Goal: Find specific page/section: Find specific page/section

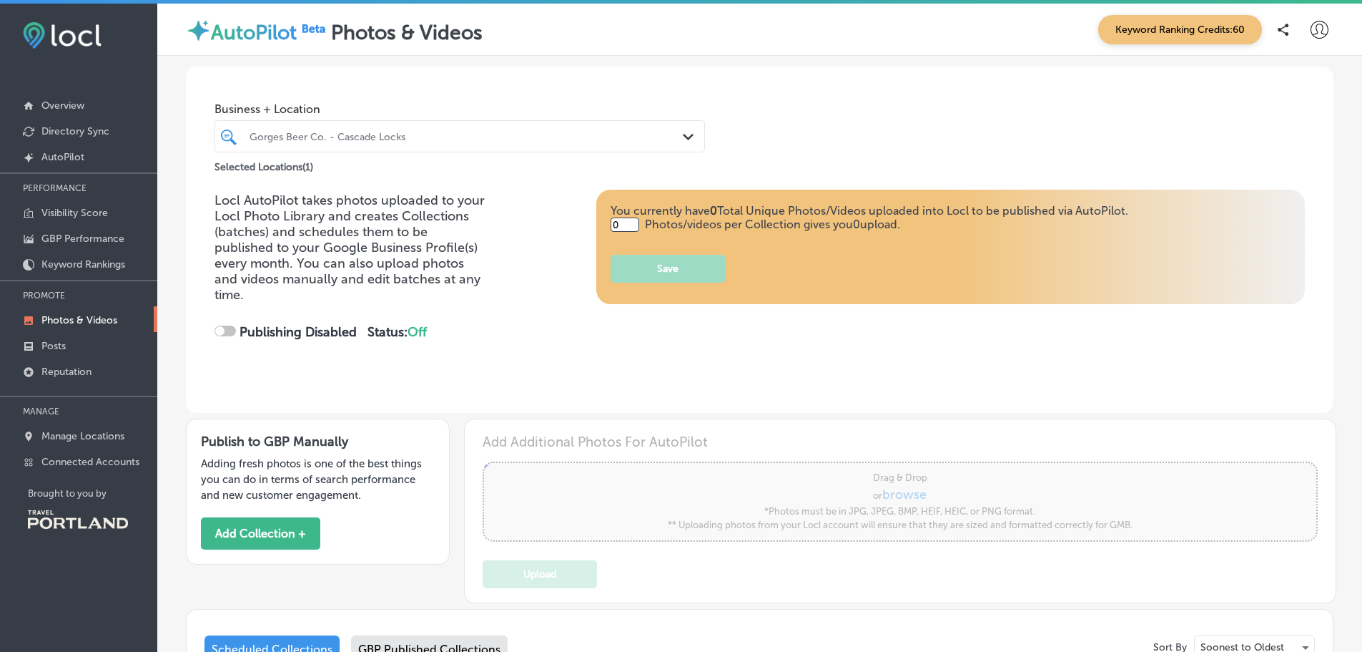
type input "5"
checkbox input "true"
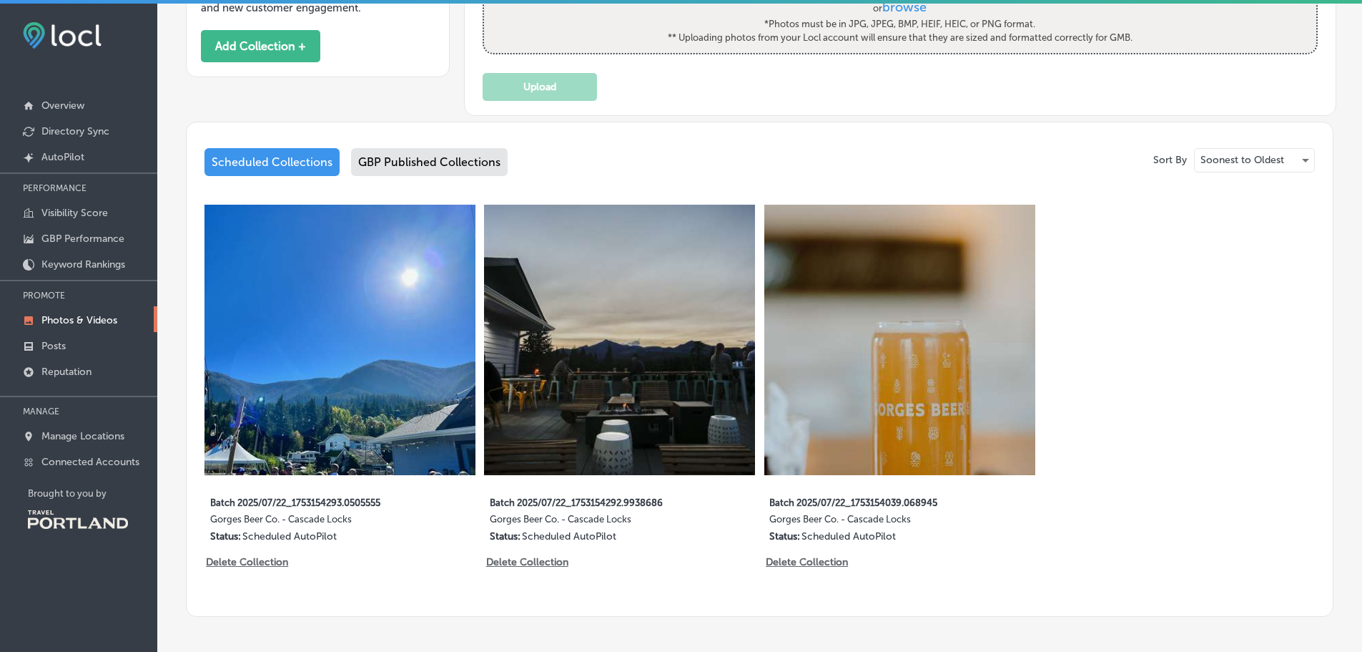
scroll to position [556, 0]
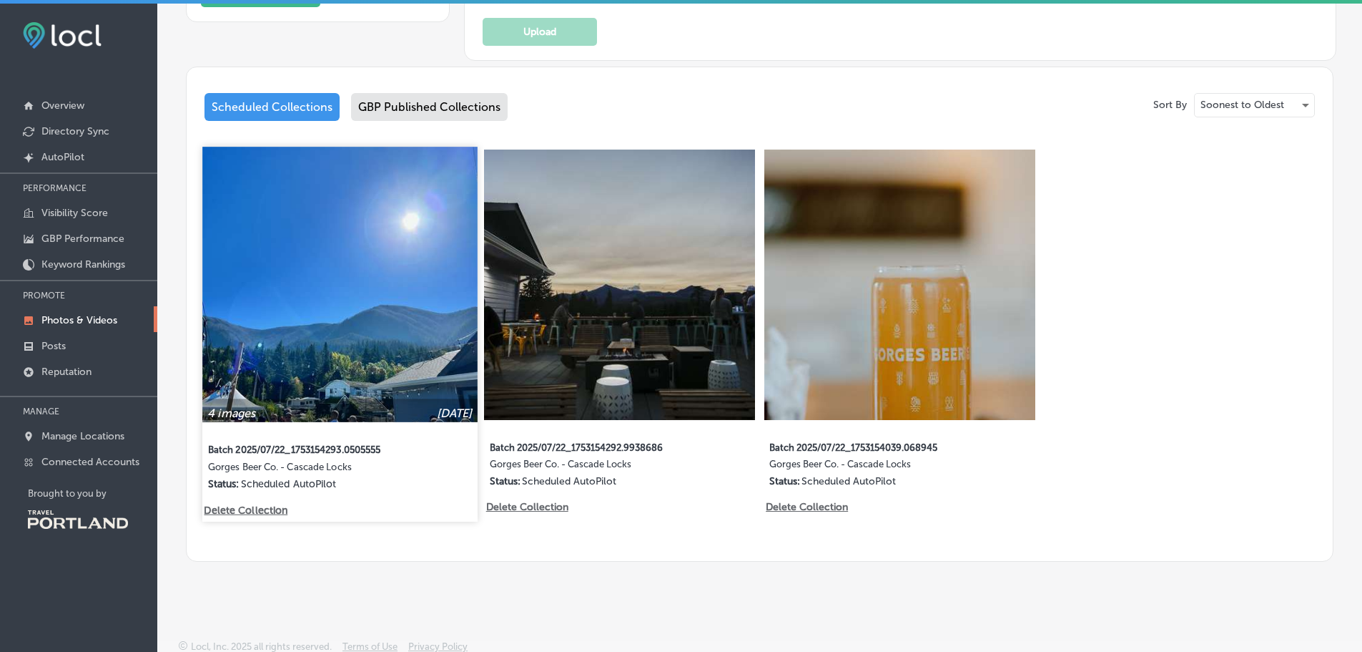
click at [384, 340] on img at bounding box center [339, 284] width 275 height 275
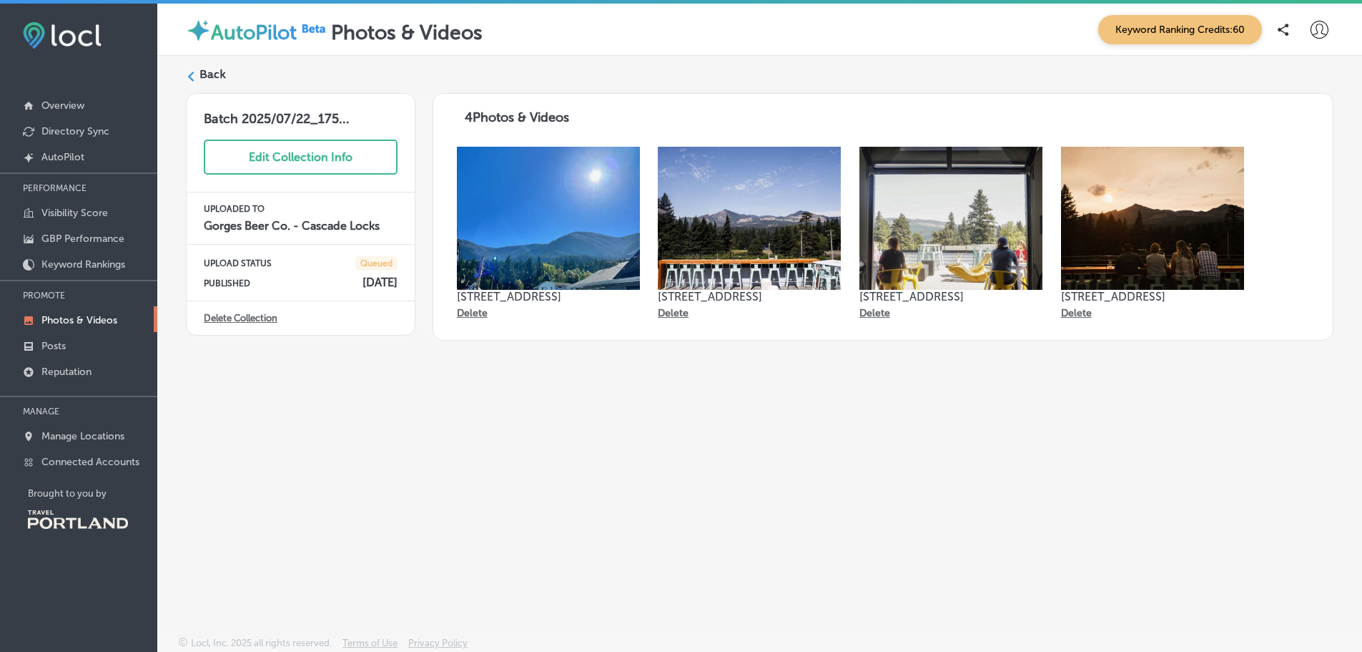
click at [221, 69] on label "Back" at bounding box center [213, 75] width 26 height 16
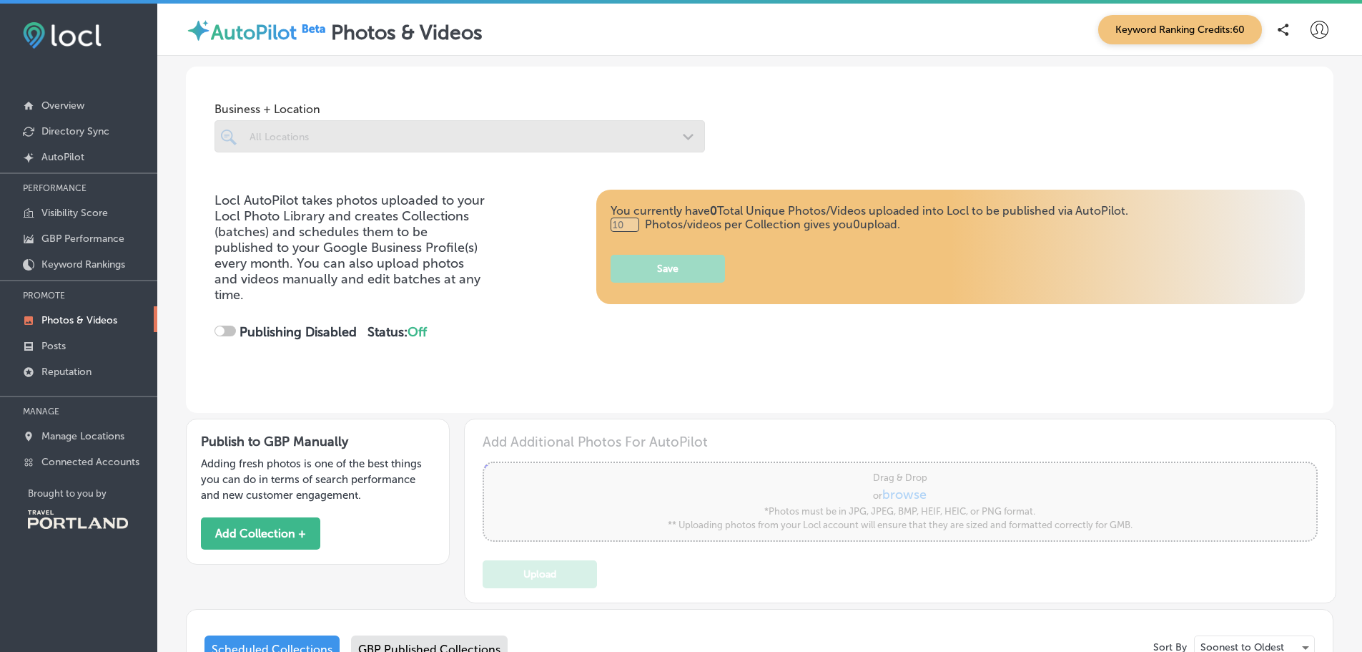
type input "5"
checkbox input "true"
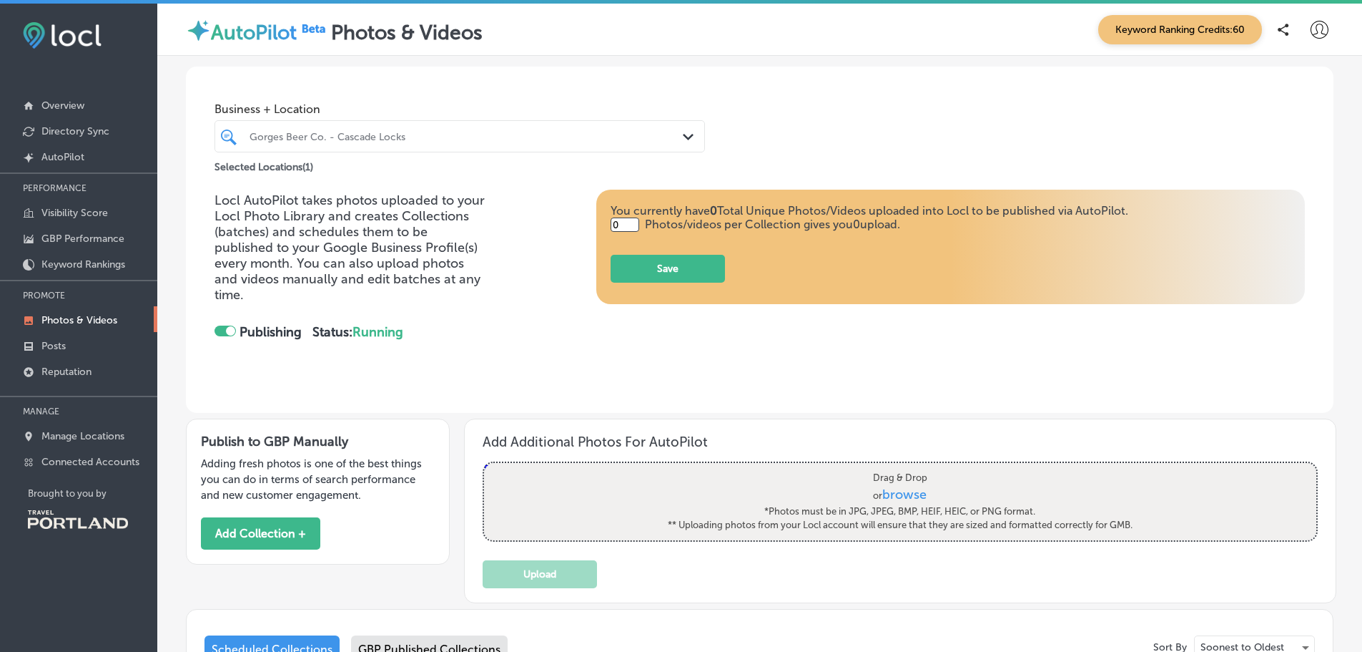
type input "5"
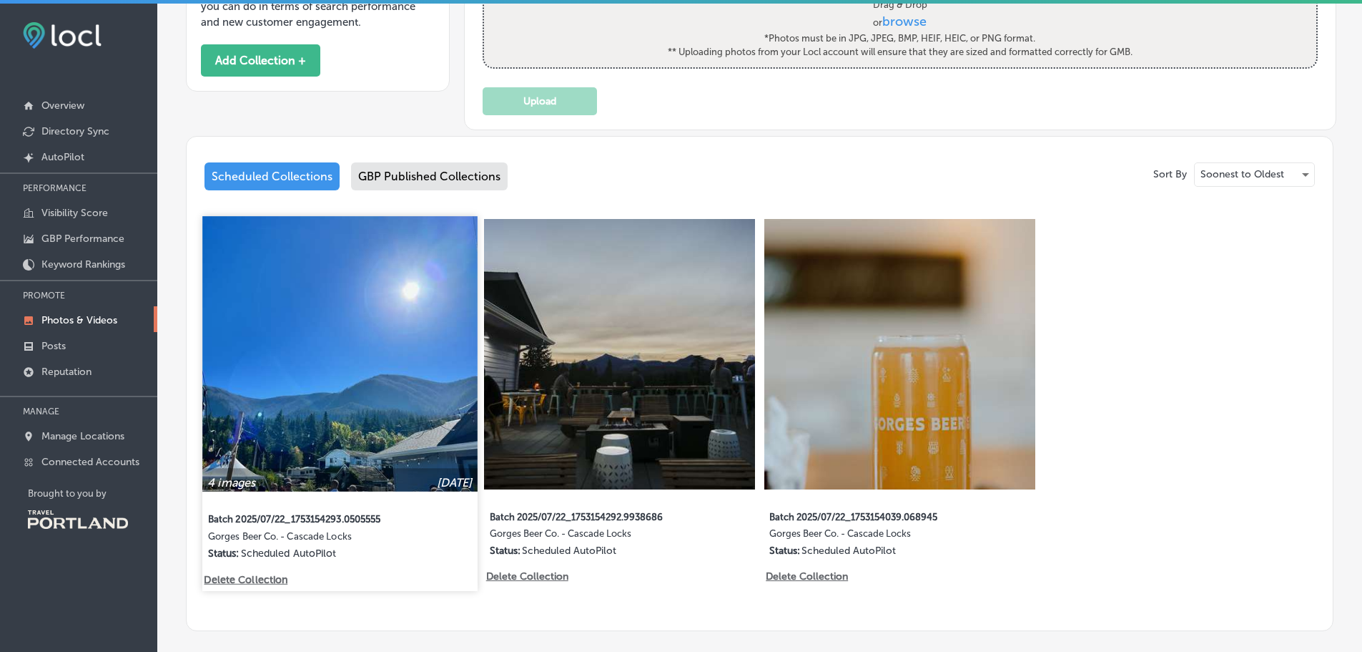
scroll to position [501, 0]
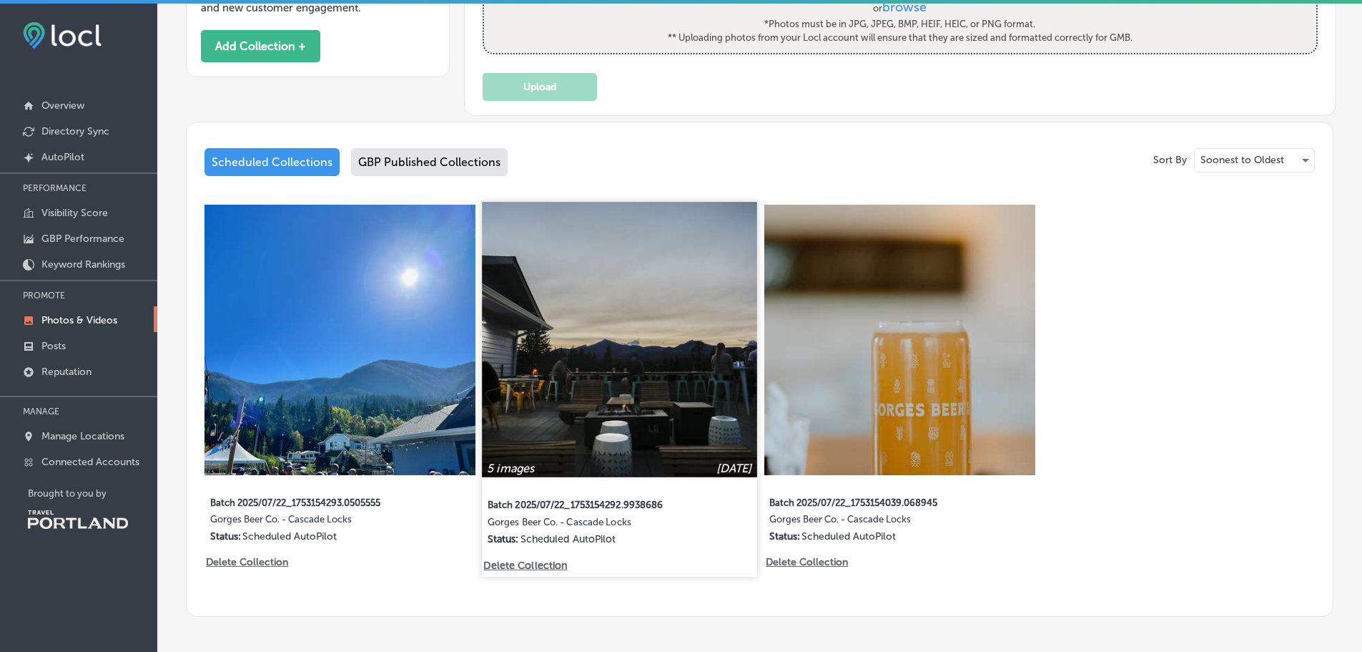
click at [533, 348] on img at bounding box center [620, 339] width 275 height 275
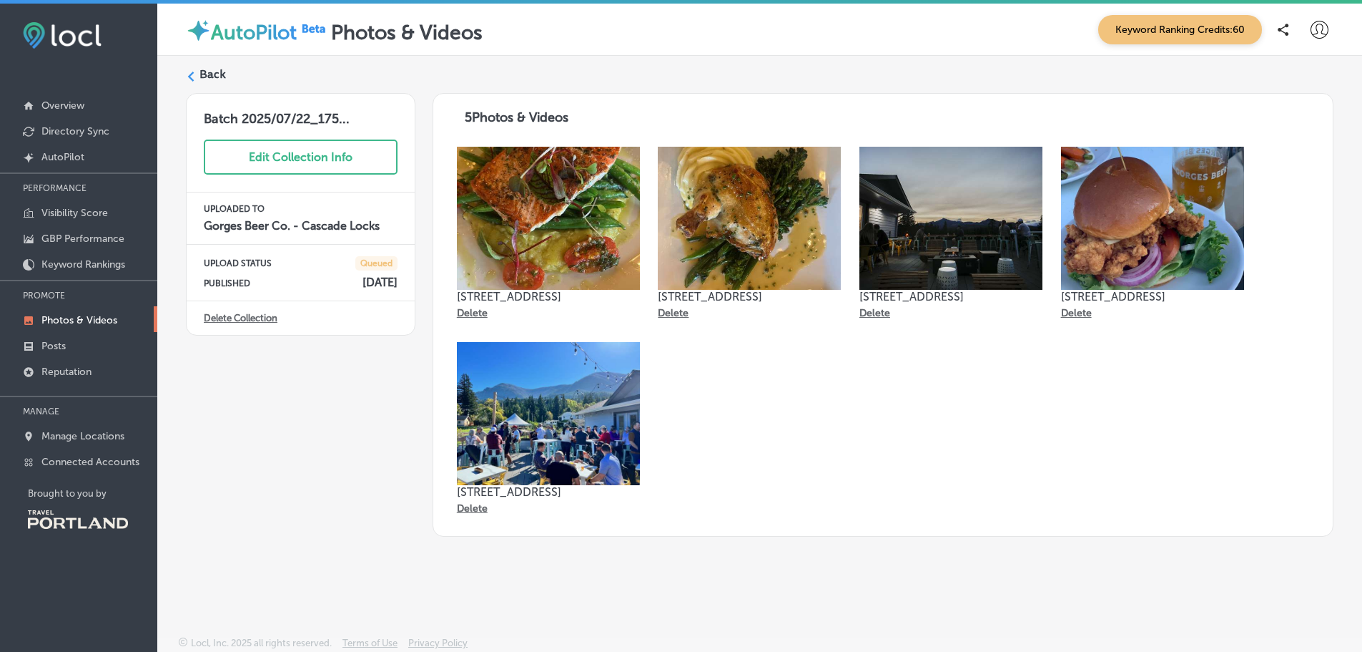
click at [210, 79] on label "Back" at bounding box center [213, 75] width 26 height 16
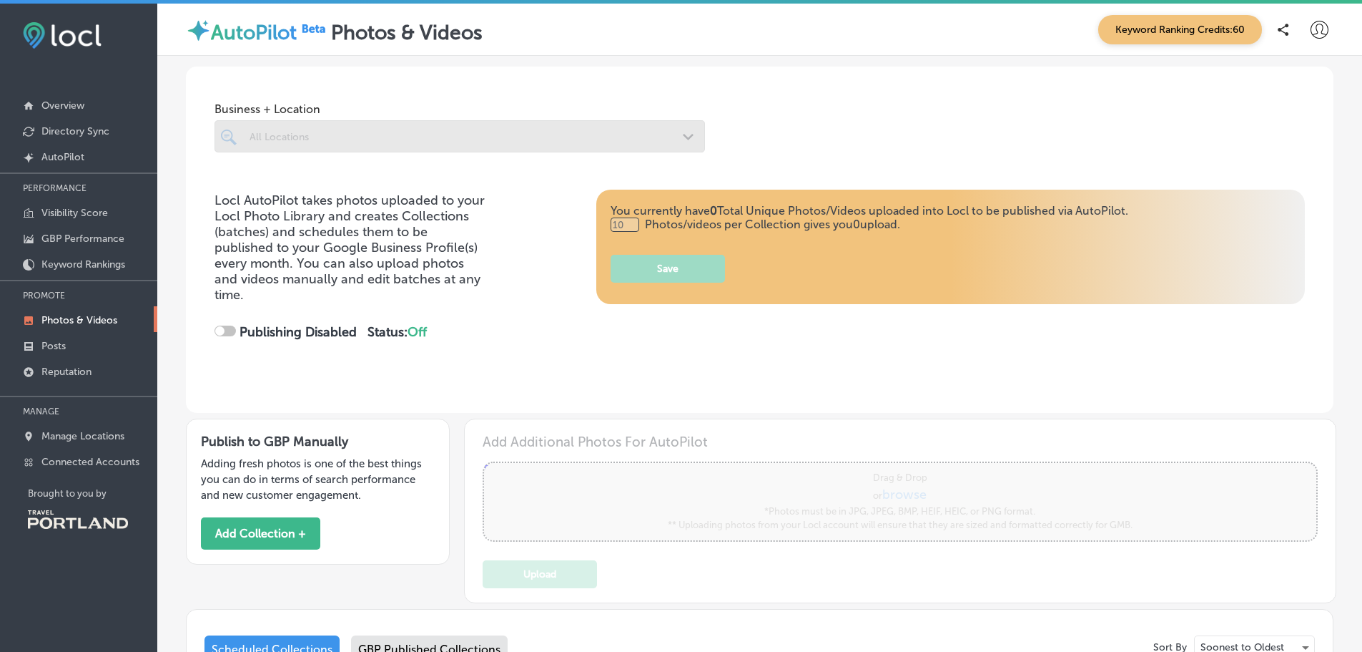
checkbox input "true"
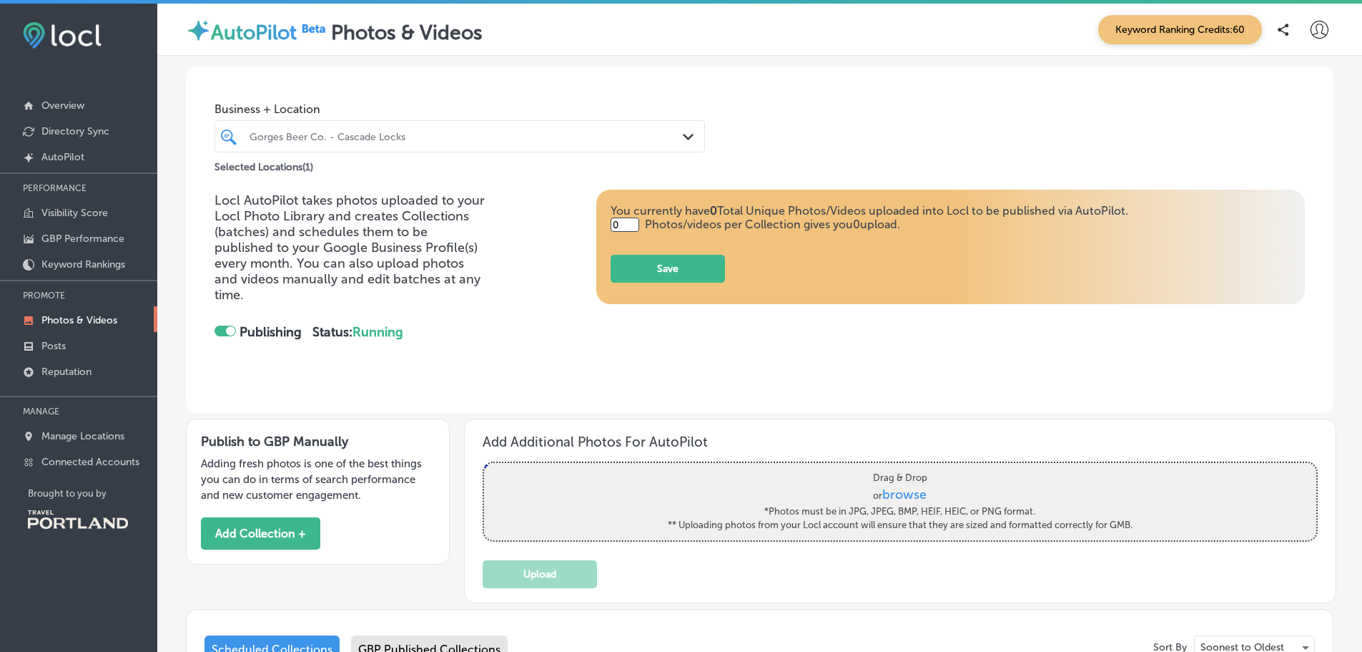
type input "5"
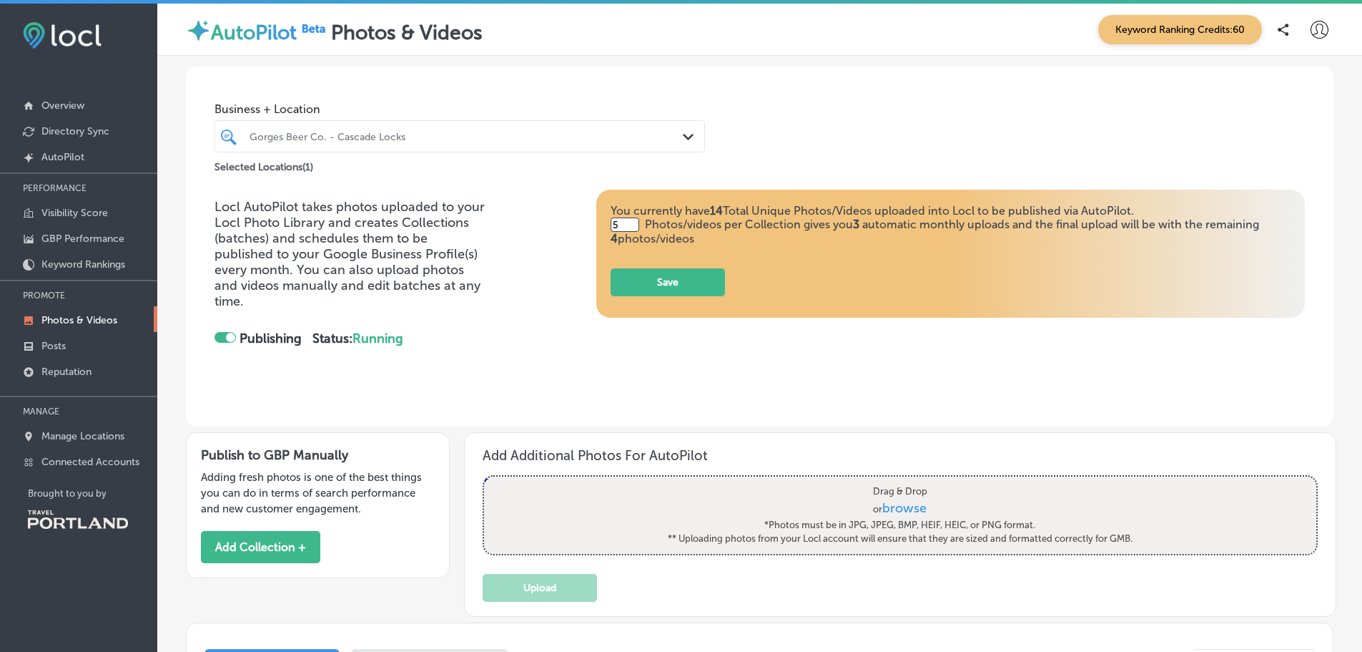
scroll to position [358, 0]
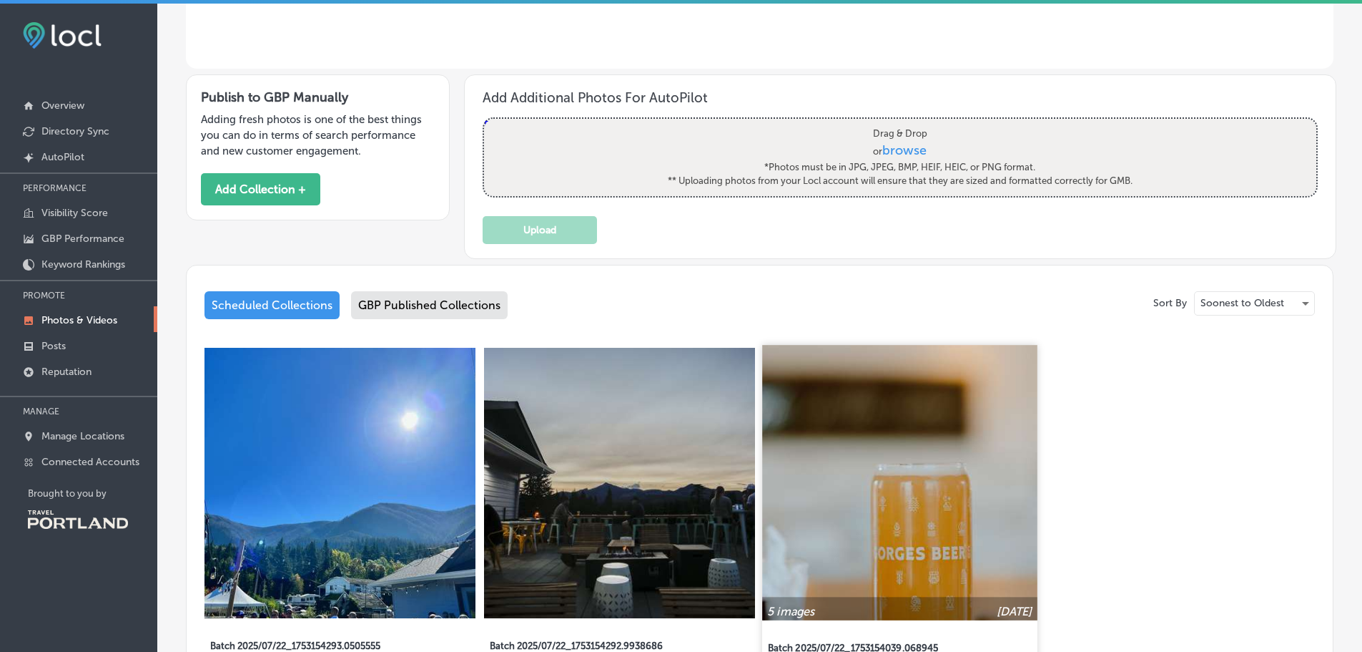
click at [855, 485] on img at bounding box center [899, 482] width 275 height 275
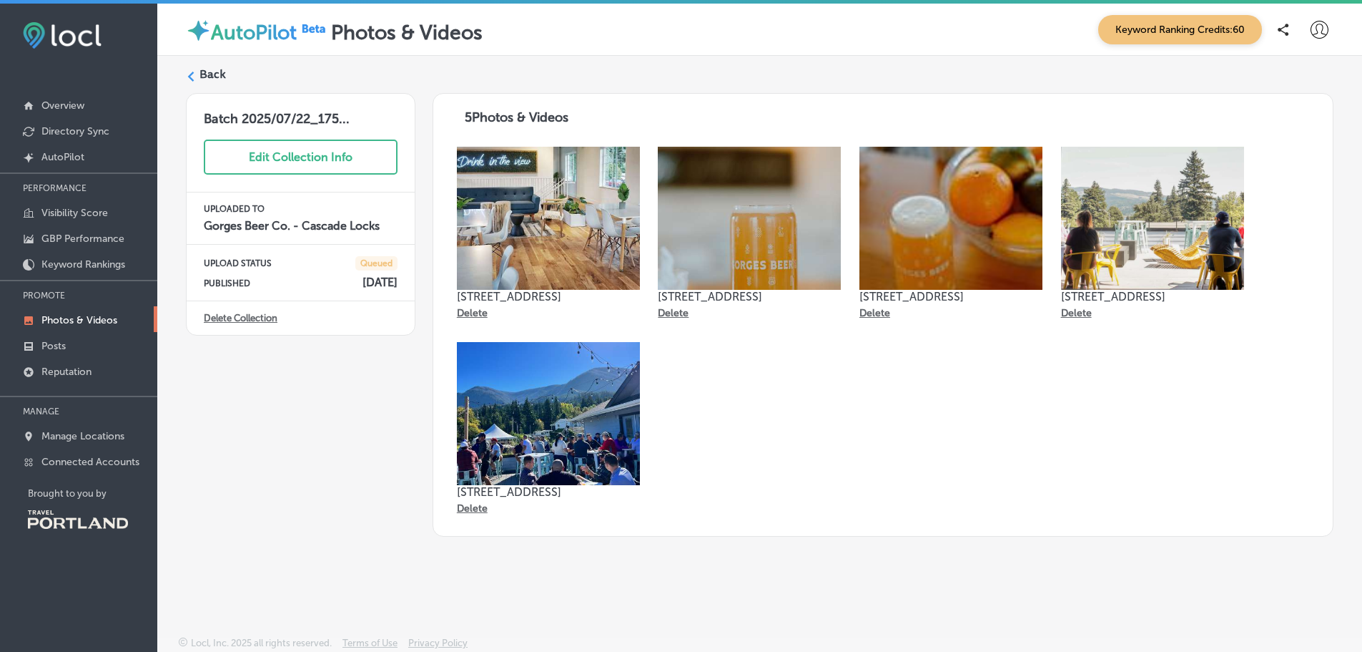
click at [204, 67] on label "Back" at bounding box center [213, 75] width 26 height 16
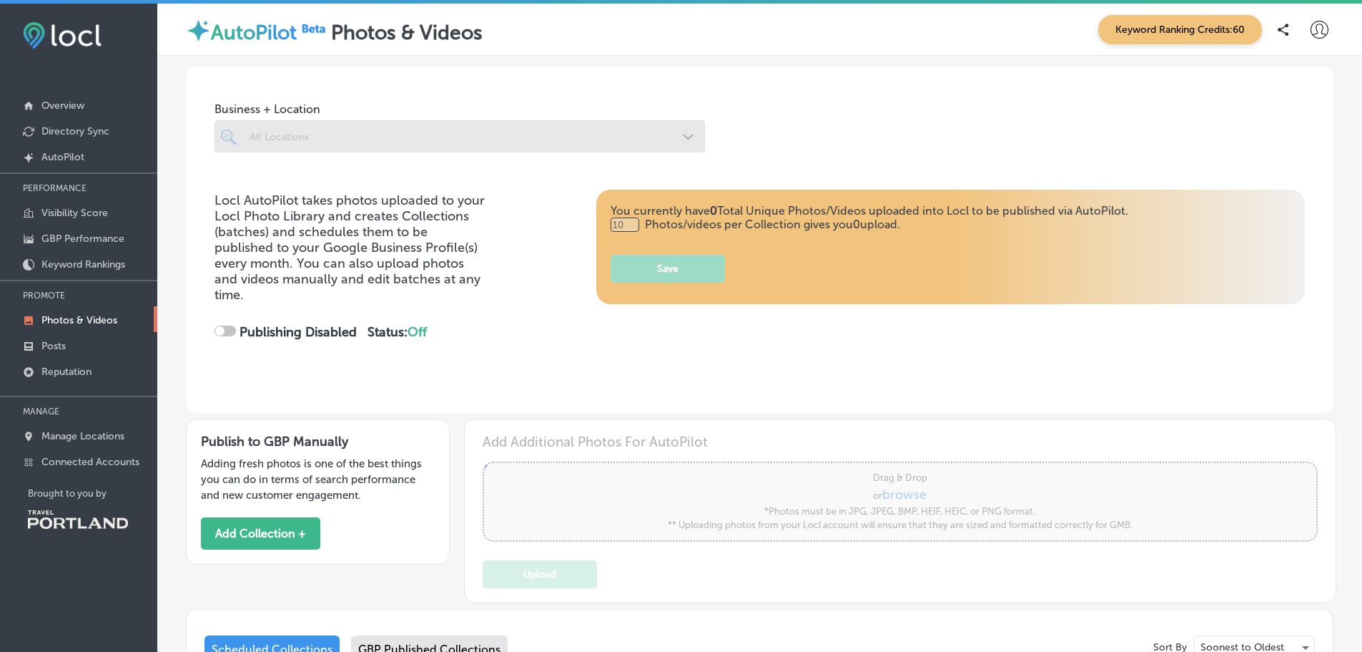
type input "5"
checkbox input "true"
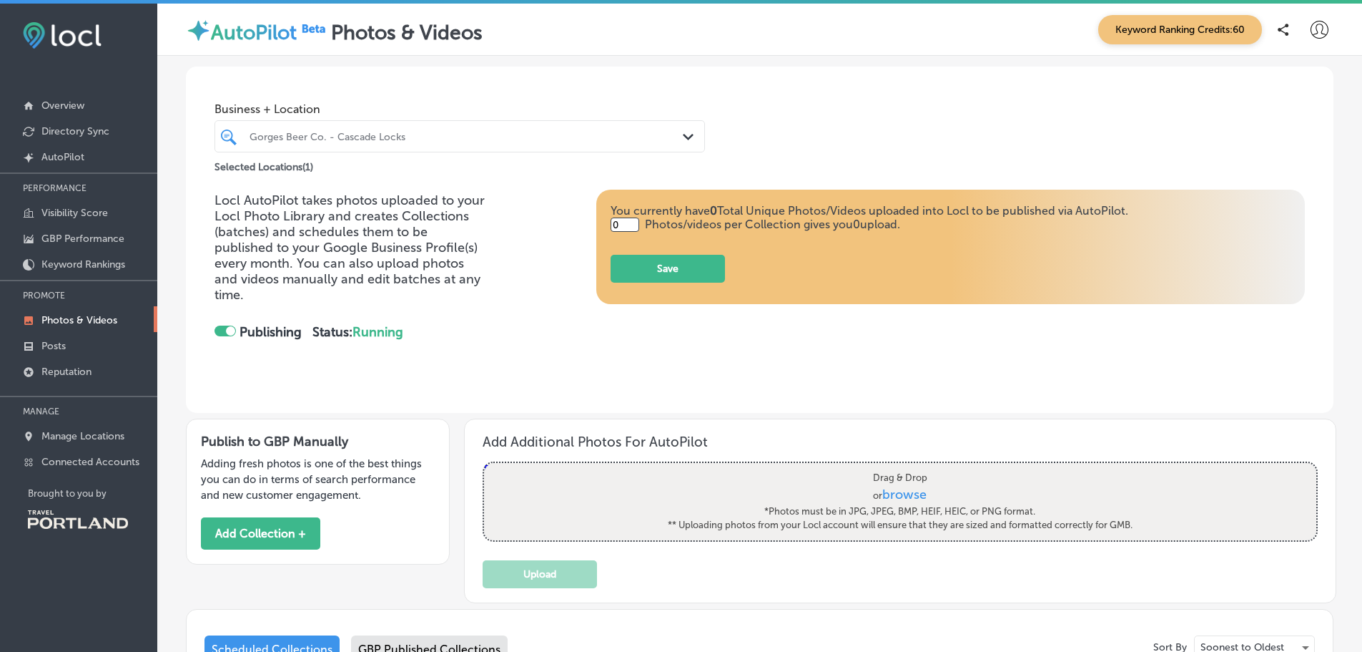
type input "5"
